Goal: Task Accomplishment & Management: Complete application form

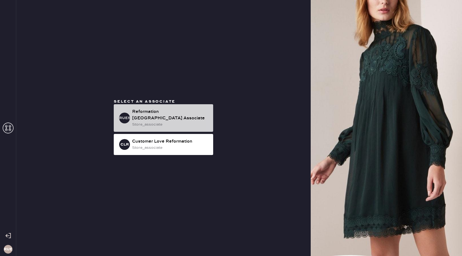
click at [165, 116] on div "Reformation [GEOGRAPHIC_DATA] Associate" at bounding box center [170, 115] width 77 height 13
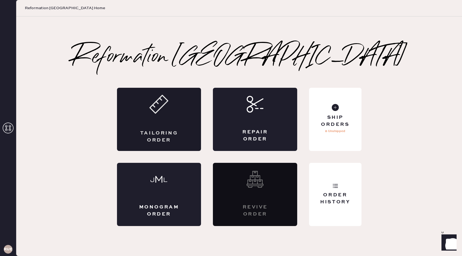
click at [167, 114] on div "Tailoring Order" at bounding box center [159, 119] width 84 height 63
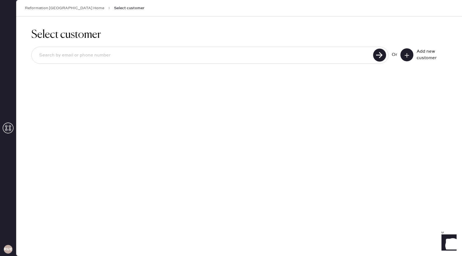
click at [130, 56] on input at bounding box center [203, 55] width 337 height 12
click at [331, 61] on input at bounding box center [203, 55] width 337 height 12
click at [339, 55] on input at bounding box center [203, 55] width 337 height 12
click at [411, 56] on button at bounding box center [406, 54] width 13 height 13
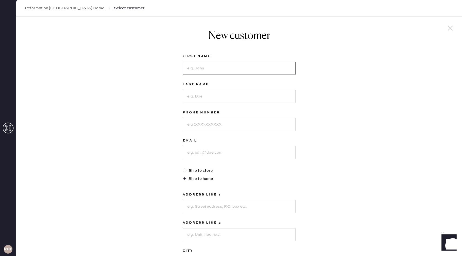
click at [251, 70] on input at bounding box center [239, 68] width 113 height 13
type input "[PERSON_NAME]"
click at [220, 95] on input at bounding box center [239, 96] width 113 height 13
type input "Gohh"
click at [216, 129] on input at bounding box center [239, 124] width 113 height 13
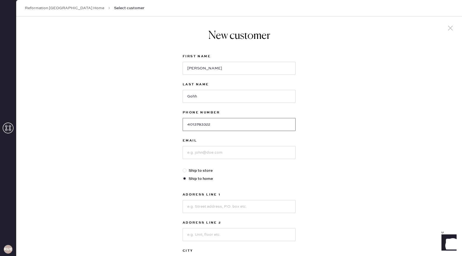
type input "4013783322"
click at [202, 158] on input at bounding box center [239, 152] width 113 height 13
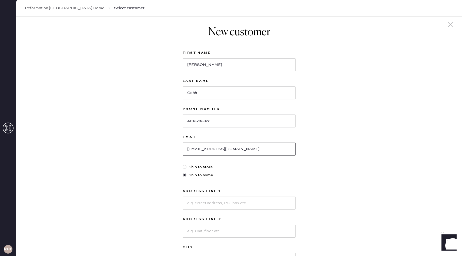
scroll to position [4, 0]
type input "[EMAIL_ADDRESS][DOMAIN_NAME]"
click at [220, 200] on input at bounding box center [239, 202] width 113 height 13
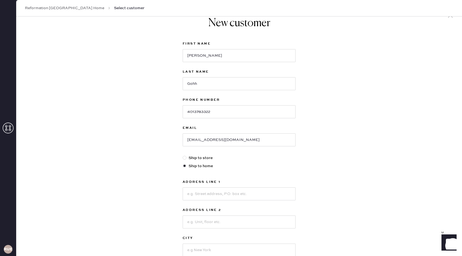
click at [321, 186] on div "New customer First Name [PERSON_NAME] Last Name Gohh Phone Number [PHONE_NUMBER…" at bounding box center [239, 171] width 446 height 335
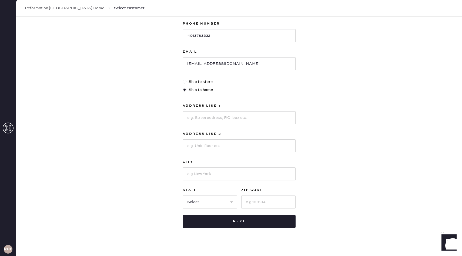
scroll to position [95, 0]
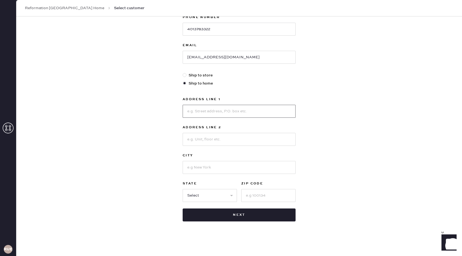
click at [258, 114] on input at bounding box center [239, 111] width 113 height 13
type input "12 W 72nd"
click at [243, 138] on input at bounding box center [239, 139] width 113 height 13
type input "Apt 5G"
click at [227, 174] on input at bounding box center [239, 167] width 113 height 13
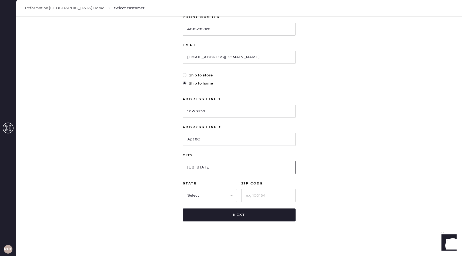
type input "[US_STATE]"
click at [218, 196] on select "Select AK AL AR AZ CA CO CT [GEOGRAPHIC_DATA] DE FL [GEOGRAPHIC_DATA] HI [GEOGR…" at bounding box center [210, 195] width 54 height 13
select select "NY"
click at [253, 195] on input at bounding box center [268, 195] width 54 height 13
click at [252, 197] on input "100023" at bounding box center [268, 195] width 54 height 13
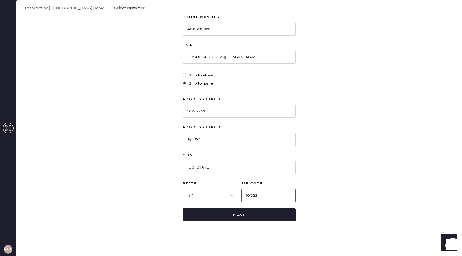
type input "10023"
click at [210, 115] on input "12 W 72nd" at bounding box center [239, 111] width 113 height 13
click at [191, 113] on input "12 W 72nd" at bounding box center [239, 111] width 113 height 13
click at [217, 113] on input "12 W 72nd" at bounding box center [239, 111] width 113 height 13
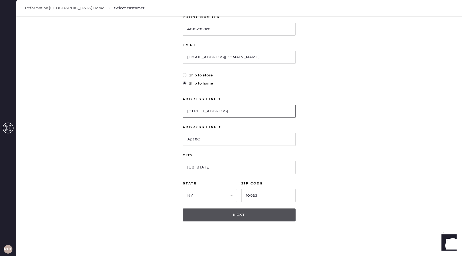
type input "[STREET_ADDRESS]"
click at [278, 219] on button "Next" at bounding box center [239, 215] width 113 height 13
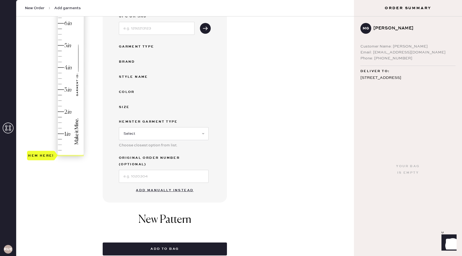
scroll to position [82, 0]
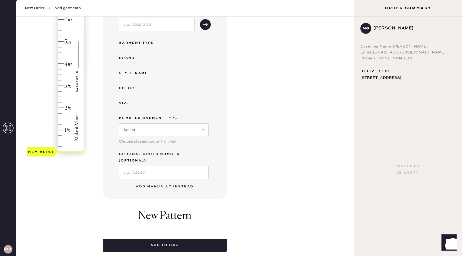
click at [165, 181] on button "Add manually instead" at bounding box center [165, 186] width 64 height 11
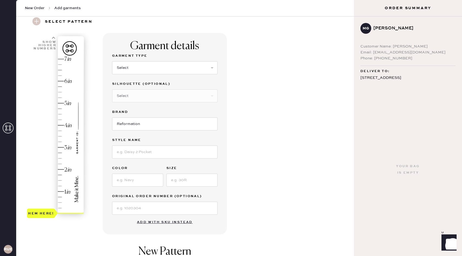
scroll to position [18, 0]
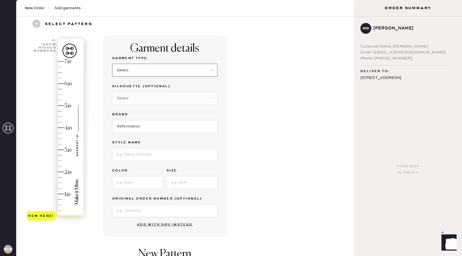
click at [146, 68] on select "Select Basic Skirt Jeans Leggings Pants Shorts Basic Sleeved Dress Basic Sleeve…" at bounding box center [164, 70] width 105 height 13
select select "2"
click at [143, 103] on select "Select Shorts Cropped Flare Boot Cut Straight Skinny Other" at bounding box center [164, 98] width 105 height 13
click at [153, 155] on input at bounding box center [164, 154] width 105 height 13
type input "[PERSON_NAME] Rise Slouchy Wide Leg Jeans"
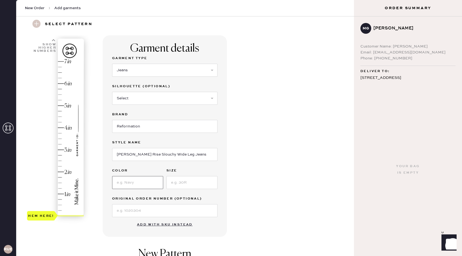
click at [138, 182] on input at bounding box center [137, 182] width 51 height 13
type input "Ondine"
click at [185, 183] on input at bounding box center [191, 182] width 51 height 13
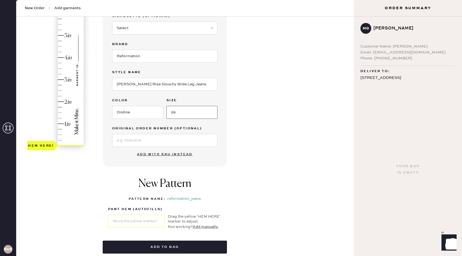
scroll to position [87, 0]
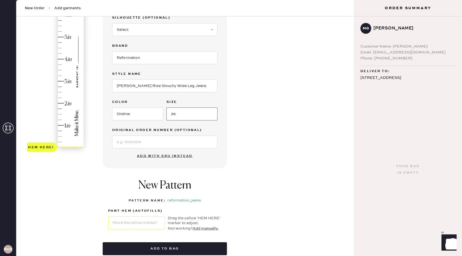
type input "26"
type input "3"
click at [60, 81] on div "Hem here!" at bounding box center [56, 70] width 58 height 159
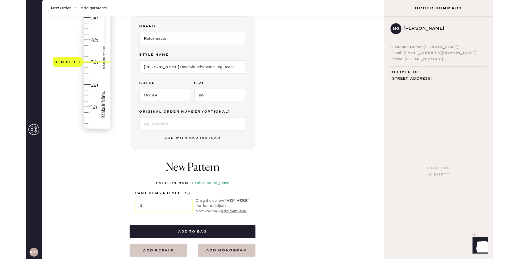
scroll to position [126, 0]
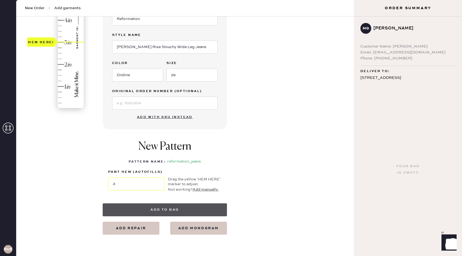
click at [196, 207] on button "Add to bag" at bounding box center [165, 209] width 124 height 13
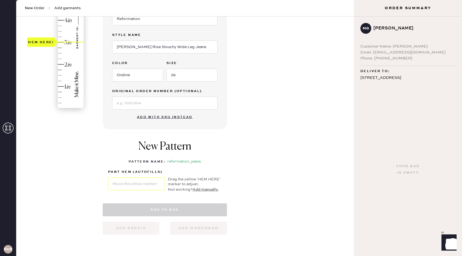
select select "2"
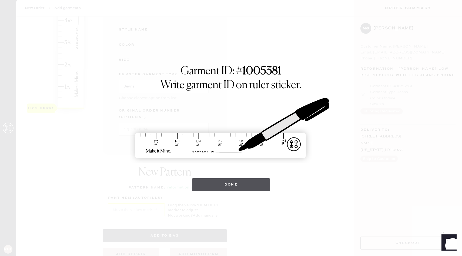
click at [230, 183] on button "Done" at bounding box center [231, 184] width 78 height 13
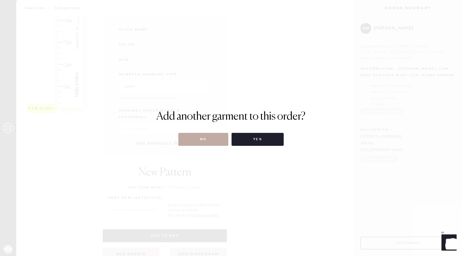
click at [209, 138] on button "No" at bounding box center [203, 139] width 50 height 13
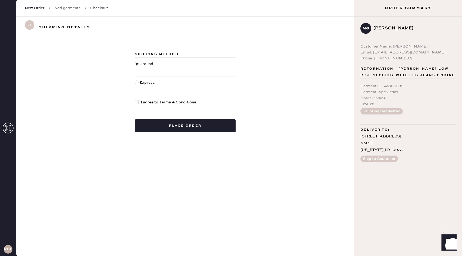
click at [135, 102] on div at bounding box center [137, 102] width 4 height 4
click at [135, 100] on input "I agree to Terms & Conditions" at bounding box center [135, 99] width 0 height 0
checkbox input "true"
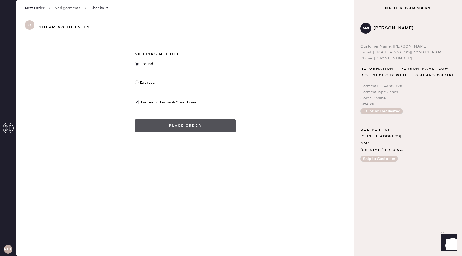
click at [174, 126] on button "Place order" at bounding box center [185, 125] width 101 height 13
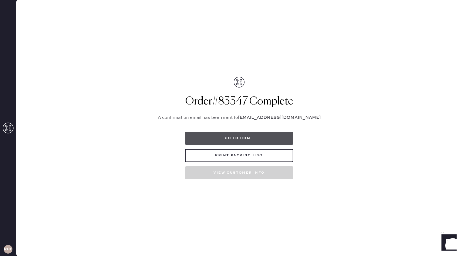
click at [240, 142] on button "Go to home" at bounding box center [239, 138] width 108 height 13
